Goal: Task Accomplishment & Management: Complete application form

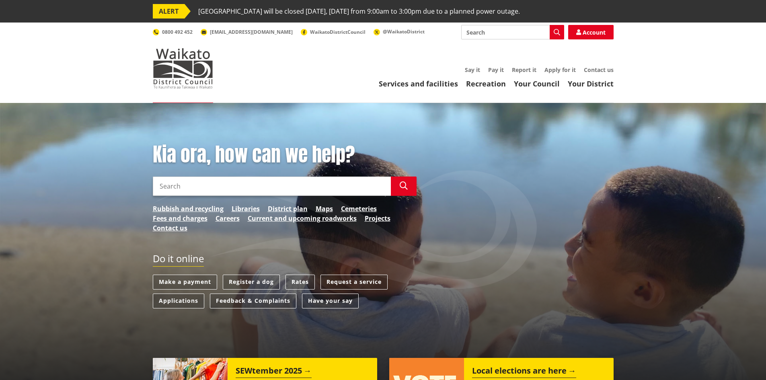
click at [513, 34] on input "Search" at bounding box center [512, 32] width 103 height 14
type input "supplier proposal"
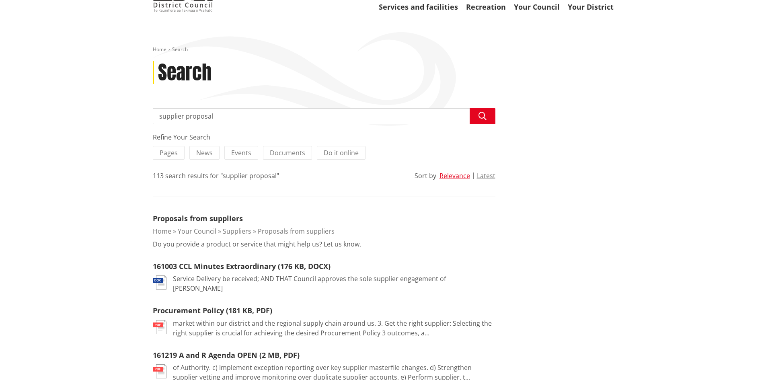
scroll to position [80, 0]
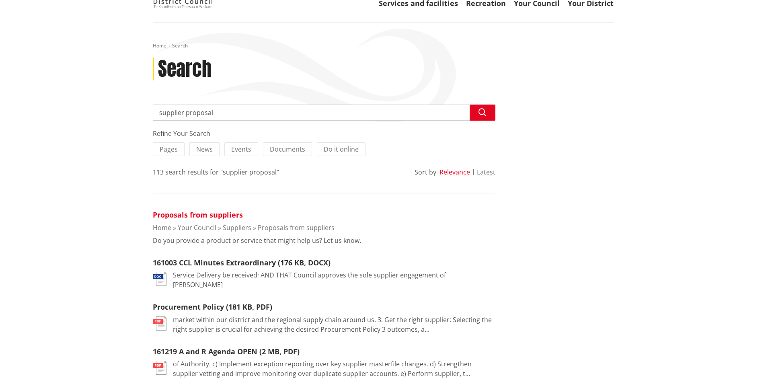
click at [218, 214] on link "Proposals from suppliers" at bounding box center [198, 215] width 90 height 10
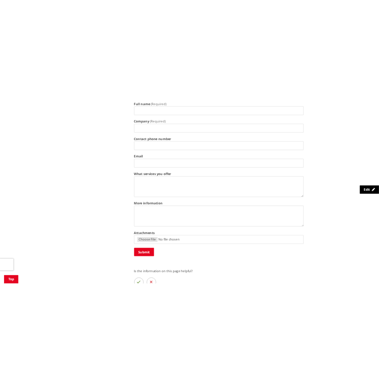
scroll to position [322, 0]
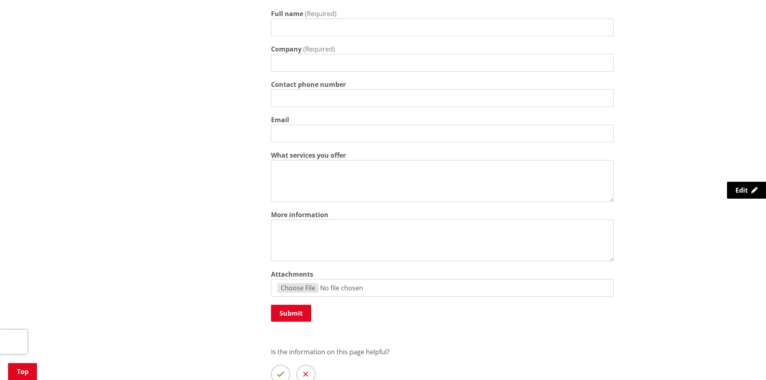
click at [393, 169] on textarea "What services you offer" at bounding box center [442, 181] width 343 height 42
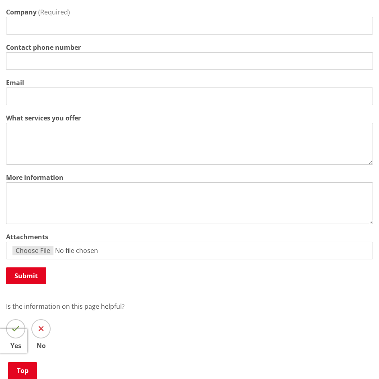
click at [195, 165] on textarea "What services you offer" at bounding box center [189, 144] width 367 height 42
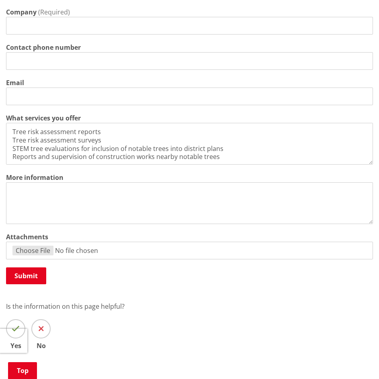
type textarea "Tree risk assessment reports Tree risk assessment surveys STEM tree evaluations…"
click at [136, 217] on textarea "More information" at bounding box center [189, 204] width 367 height 42
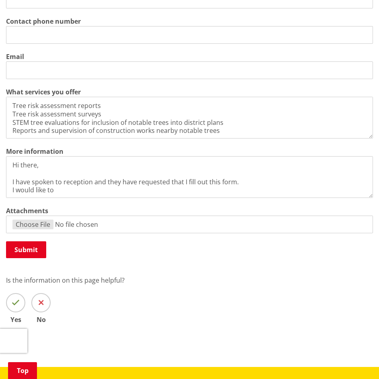
scroll to position [362, 0]
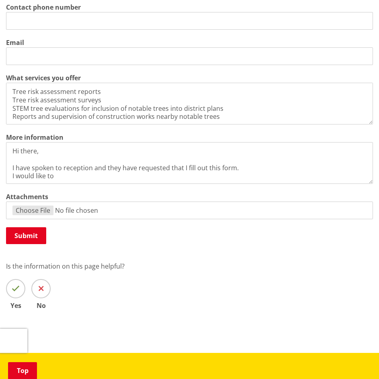
click at [97, 184] on textarea "Hi there, I have spoken to reception and they have requested that I fill out th…" at bounding box center [189, 163] width 367 height 42
click at [223, 184] on textarea "Hi there, I have spoken to reception and they have requested that I fill out th…" at bounding box center [189, 163] width 367 height 42
click at [222, 184] on textarea "Hi there, I have spoken to reception and they have requested that I fill out th…" at bounding box center [189, 163] width 367 height 42
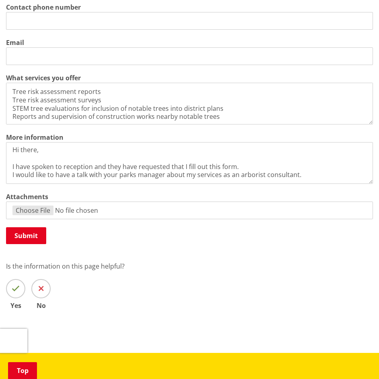
paste textarea "I am an independent arborist consultant providing consultancy services througho…"
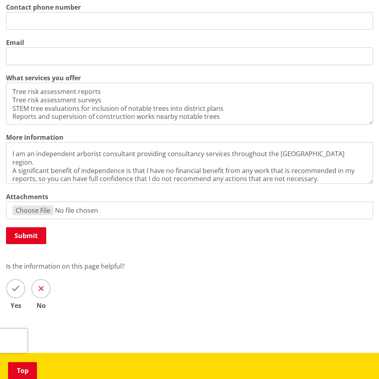
scroll to position [47, 0]
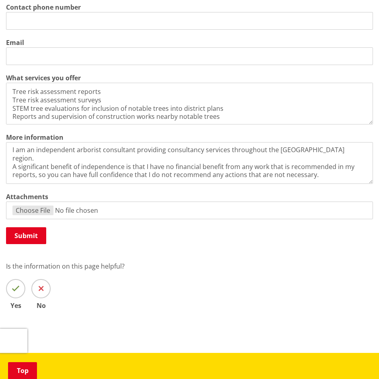
click at [345, 184] on textarea "Hi there, I have spoken to reception and they have requested that I fill out th…" at bounding box center [189, 163] width 367 height 42
paste textarea "Please find attached: - A document outlining the different levels of tree risk …"
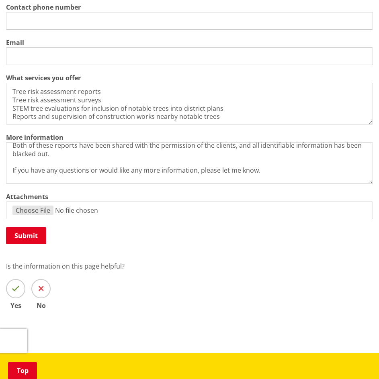
scroll to position [139, 0]
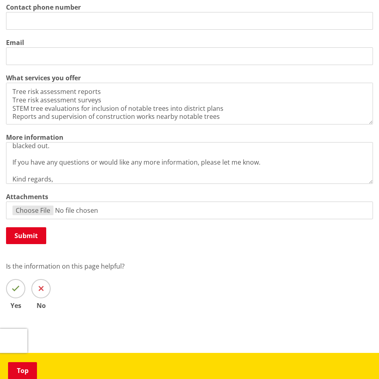
click at [305, 184] on textarea "Hi there, I have spoken to reception and they have requested that I fill out th…" at bounding box center [189, 163] width 367 height 42
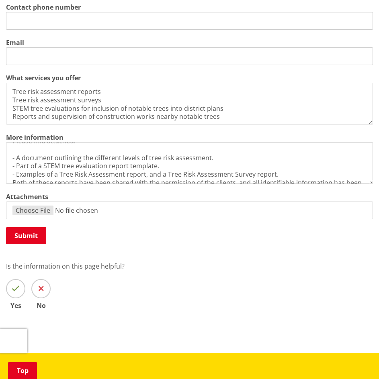
scroll to position [0, 0]
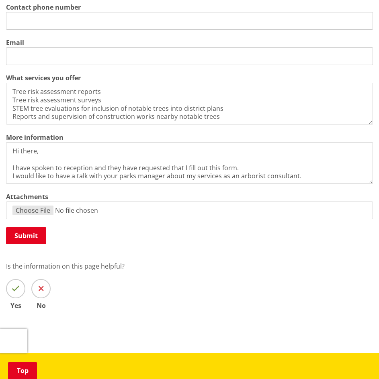
drag, startPoint x: 305, startPoint y: 185, endPoint x: 295, endPoint y: 135, distance: 50.1
click at [295, 135] on div "Full name (Required) Company (Required) Contact phone number Email What service…" at bounding box center [189, 89] width 367 height 314
click at [224, 125] on textarea "Tree risk assessment reports Tree risk assessment surveys STEM tree evaluations…" at bounding box center [189, 104] width 367 height 42
click at [222, 125] on textarea "Tree risk assessment reports Tree risk assessment surveys STEM tree evaluations…" at bounding box center [189, 104] width 367 height 42
click at [171, 176] on textarea "Hi there, I have spoken to reception and they have requested that I fill out th…" at bounding box center [189, 163] width 367 height 42
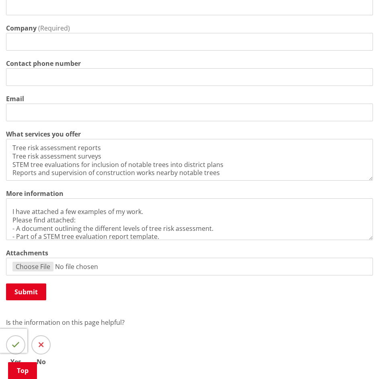
scroll to position [241, 0]
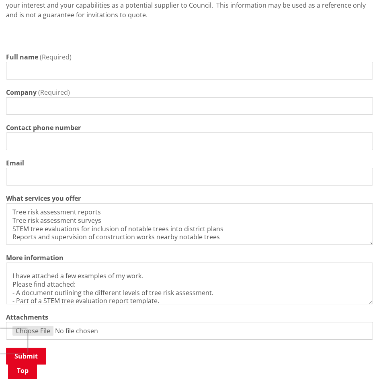
type textarea "Hi there, I have spoken to reception and they have requested that I fill out th…"
click at [128, 80] on input "Full name" at bounding box center [189, 71] width 367 height 18
type input "Nathan Hughes"
type input "0204224466"
type input "nathan@arboristconsultant.co.nz"
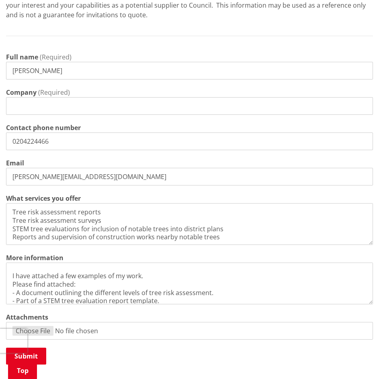
click at [103, 115] on input "Company" at bounding box center [189, 106] width 367 height 18
type input "Hughes Consultancy Ltd"
click at [154, 186] on input "nathan@arboristconsultant.co.nz" at bounding box center [189, 177] width 367 height 18
click at [235, 226] on div "What services you offer Tree risk assessment reports Tree risk assessment surve…" at bounding box center [189, 219] width 367 height 51
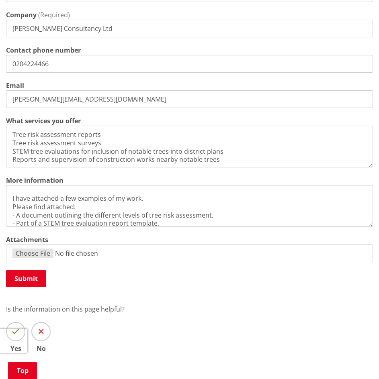
scroll to position [322, 0]
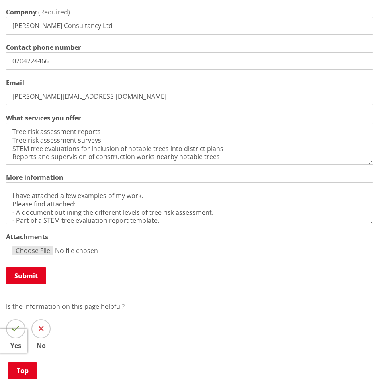
click at [43, 260] on input "Attachments" at bounding box center [189, 251] width 367 height 18
click at [40, 260] on input "Attachments" at bounding box center [189, 251] width 367 height 18
type input "C:\fakepath\Tree evaluation (example).pdf"
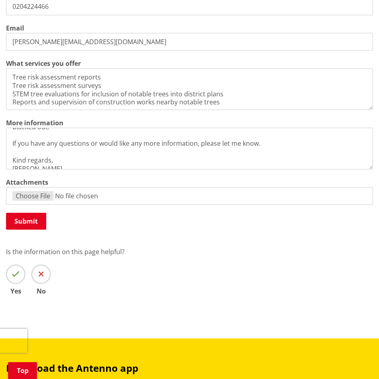
scroll to position [362, 0]
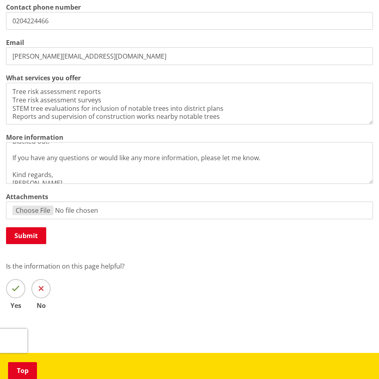
click at [186, 219] on input "Attachments" at bounding box center [189, 211] width 367 height 18
click at [126, 219] on input "Attachments" at bounding box center [189, 211] width 367 height 18
click at [164, 219] on input "Attachments" at bounding box center [189, 211] width 367 height 18
click at [31, 219] on input "Attachments" at bounding box center [189, 211] width 367 height 18
click at [33, 219] on input "Attachments" at bounding box center [189, 211] width 367 height 18
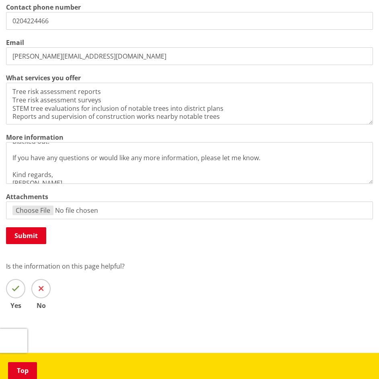
type input "C:\fakepath\Tree evaluation (example).pdf"
click at [182, 219] on input "Attachments" at bounding box center [189, 211] width 367 height 18
click at [37, 219] on input "Attachments" at bounding box center [189, 211] width 367 height 18
type input "C:\fakepath\Tree risk assessment levels.pdf"
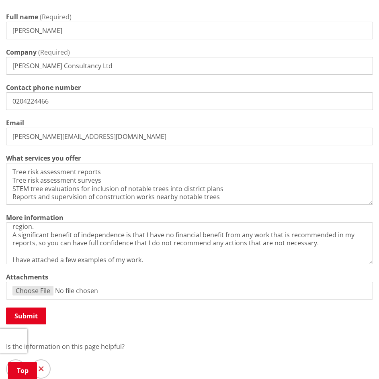
scroll to position [71, 0]
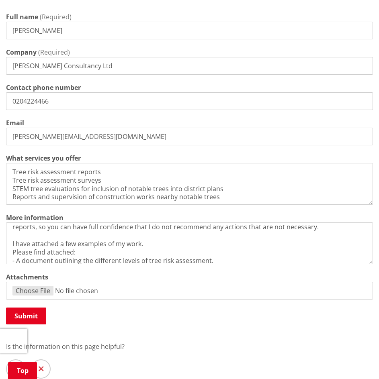
click at [150, 258] on textarea "Hi there, I have spoken to reception and they have requested that I fill out th…" at bounding box center [189, 244] width 367 height 42
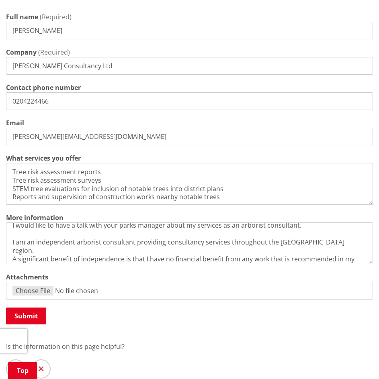
click at [323, 265] on textarea "Hi there, I have spoken to reception and they have requested that I fill out th…" at bounding box center [189, 244] width 367 height 42
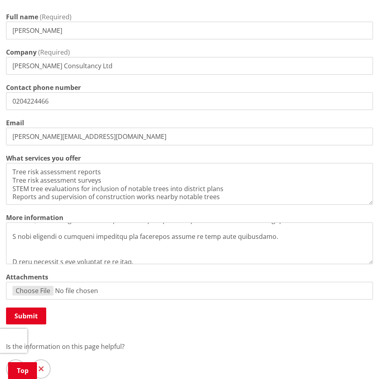
scroll to position [55, 0]
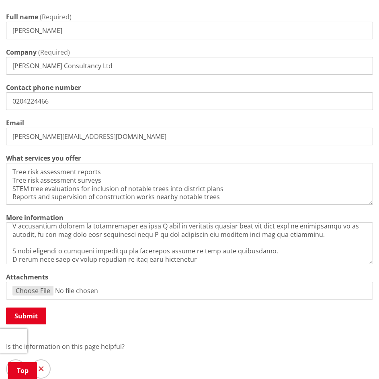
click at [124, 265] on textarea "More information" at bounding box center [189, 244] width 367 height 42
click at [215, 265] on textarea "More information" at bounding box center [189, 244] width 367 height 42
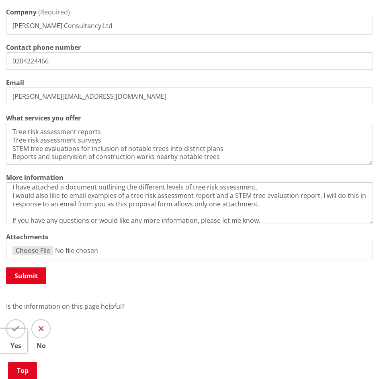
scroll to position [97, 0]
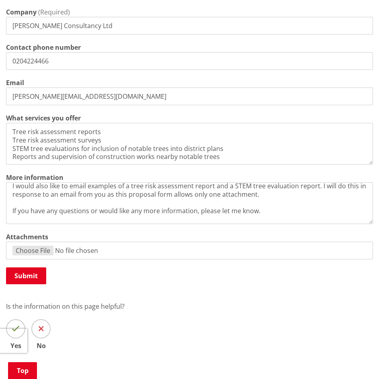
click at [184, 223] on textarea "Hi there, I have spoken to reception and they have requested that I fill out th…" at bounding box center [189, 204] width 367 height 42
click at [244, 224] on textarea "Hi there, I have spoken to reception and they have requested that I fill out th…" at bounding box center [189, 204] width 367 height 42
click at [247, 220] on textarea "Hi there, I have spoken to reception and they have requested that I fill out th…" at bounding box center [189, 204] width 367 height 42
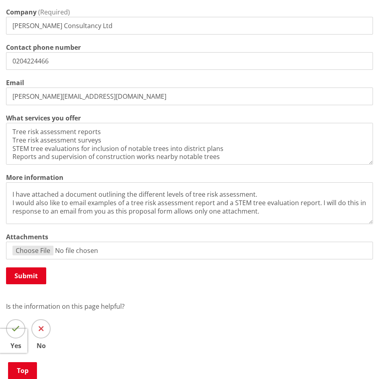
scroll to position [96, 0]
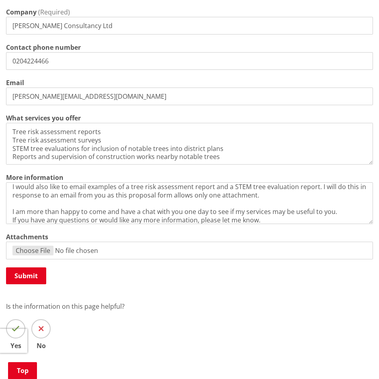
click at [23, 224] on textarea "Hi there, I have spoken to reception and they have requested that I fill out th…" at bounding box center [189, 204] width 367 height 42
click at [250, 224] on textarea "Hi there, I have spoken to reception and they have requested that I fill out th…" at bounding box center [189, 204] width 367 height 42
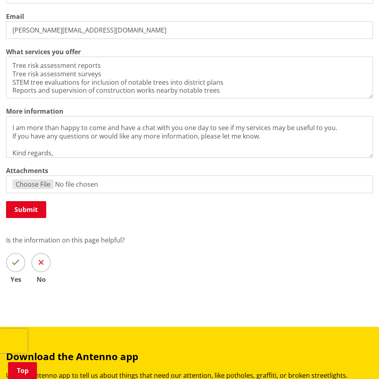
scroll to position [402, 0]
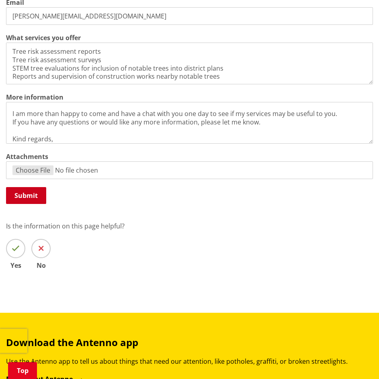
type textarea "Hi there, I have spoken to reception and they have requested that I fill out th…"
click at [28, 204] on button "Submit" at bounding box center [26, 195] width 40 height 17
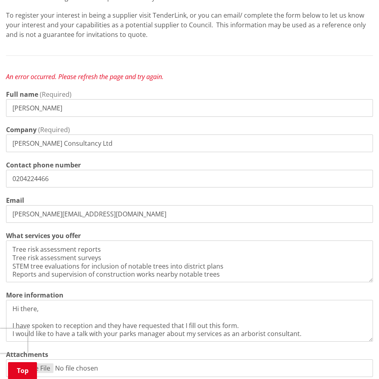
scroll to position [241, 0]
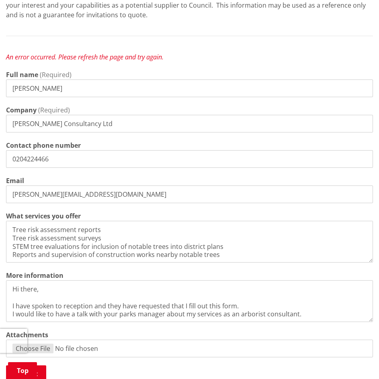
click at [224, 315] on textarea "Hi there, I have spoken to reception and they have requested that I fill out th…" at bounding box center [189, 302] width 367 height 42
click at [233, 203] on input "nathan@arboristconsultant.co.nz" at bounding box center [189, 195] width 367 height 18
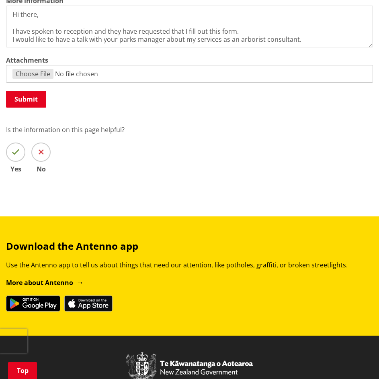
scroll to position [442, 0]
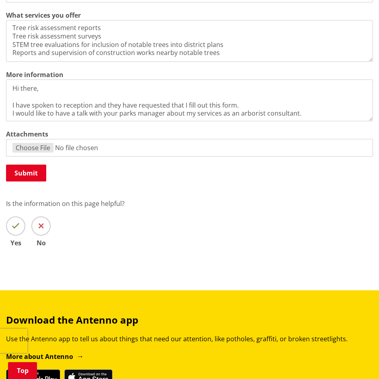
click at [41, 157] on input "Attachments" at bounding box center [189, 148] width 367 height 18
type input "C:\fakepath\Tree risk assessment levels.pdf"
click at [32, 182] on button "Submit" at bounding box center [26, 173] width 40 height 17
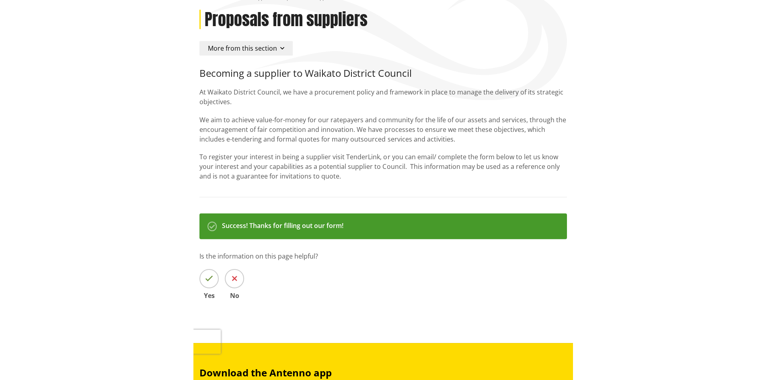
scroll to position [104, 0]
